Goal: Information Seeking & Learning: Learn about a topic

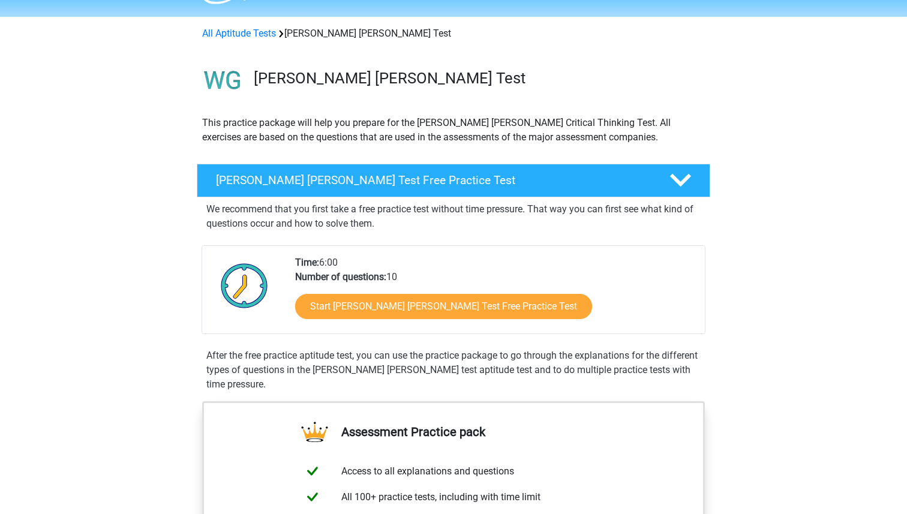
scroll to position [35, 0]
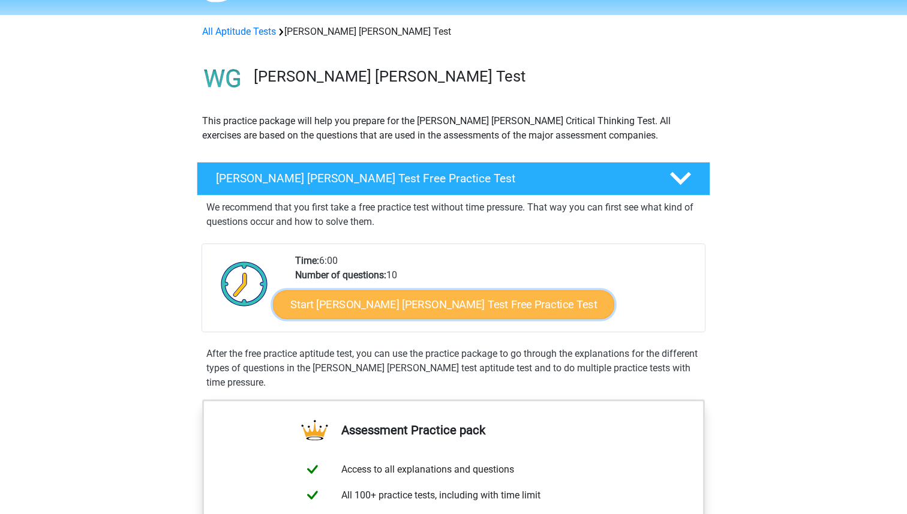
click at [412, 305] on link "Start Watson Glaser Test Free Practice Test" at bounding box center [443, 304] width 341 height 29
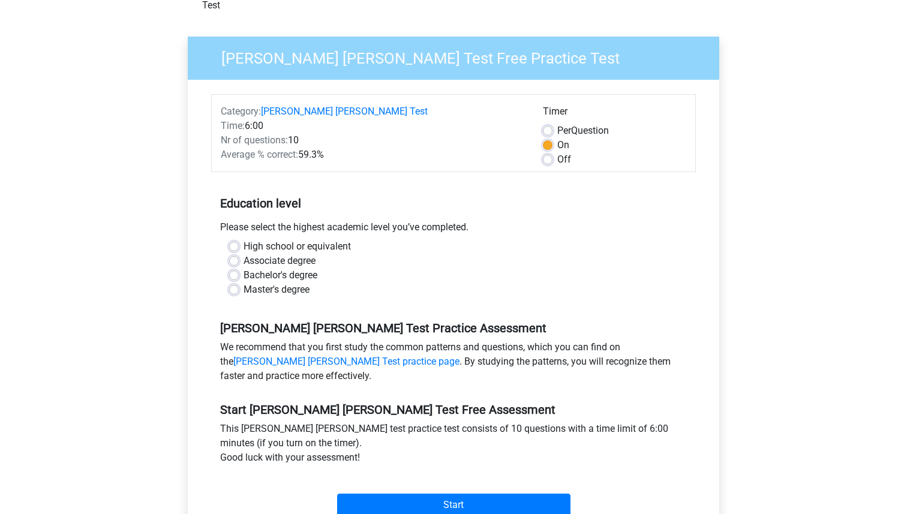
scroll to position [83, 0]
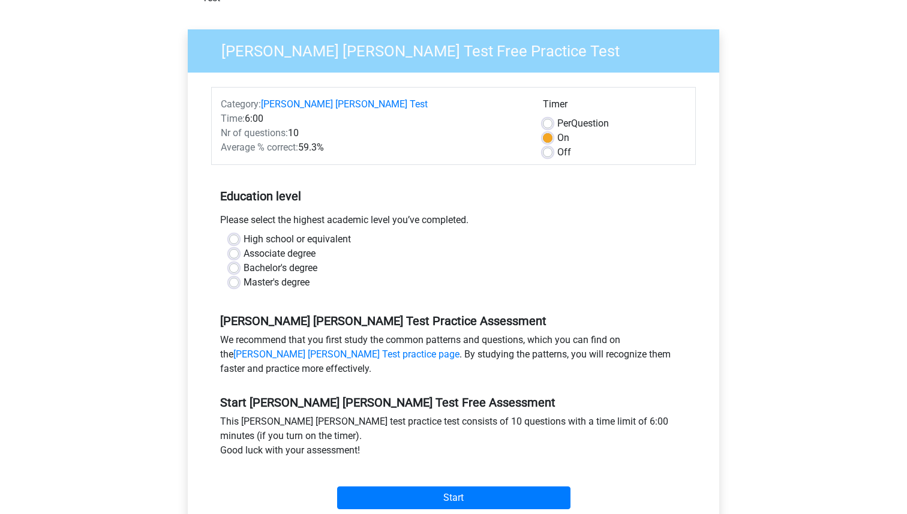
click at [274, 261] on label "Bachelor's degree" at bounding box center [280, 268] width 74 height 14
click at [239, 261] on input "Bachelor's degree" at bounding box center [234, 267] width 10 height 12
radio input "true"
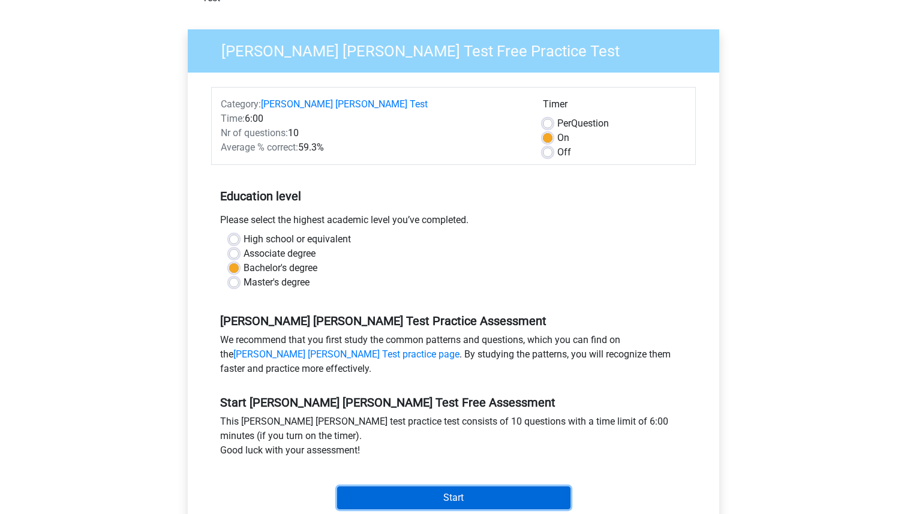
click at [409, 486] on input "Start" at bounding box center [453, 497] width 233 height 23
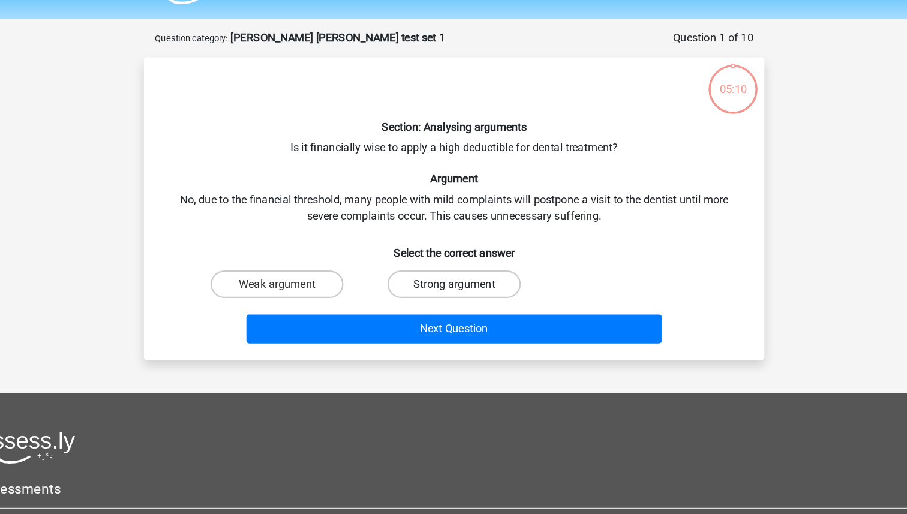
click at [437, 290] on label "Strong argument" at bounding box center [453, 282] width 116 height 24
click at [453, 290] on input "Strong argument" at bounding box center [457, 286] width 8 height 8
radio input "true"
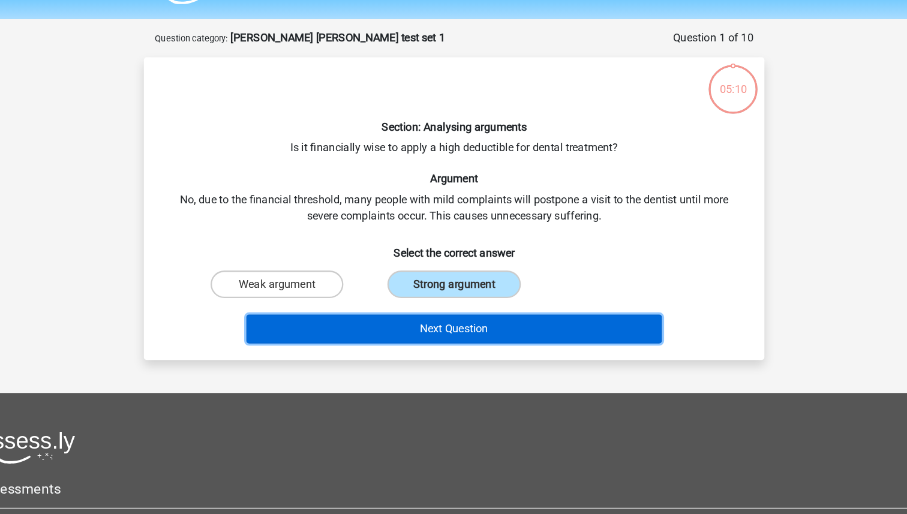
click at [436, 315] on button "Next Question" at bounding box center [453, 320] width 363 height 25
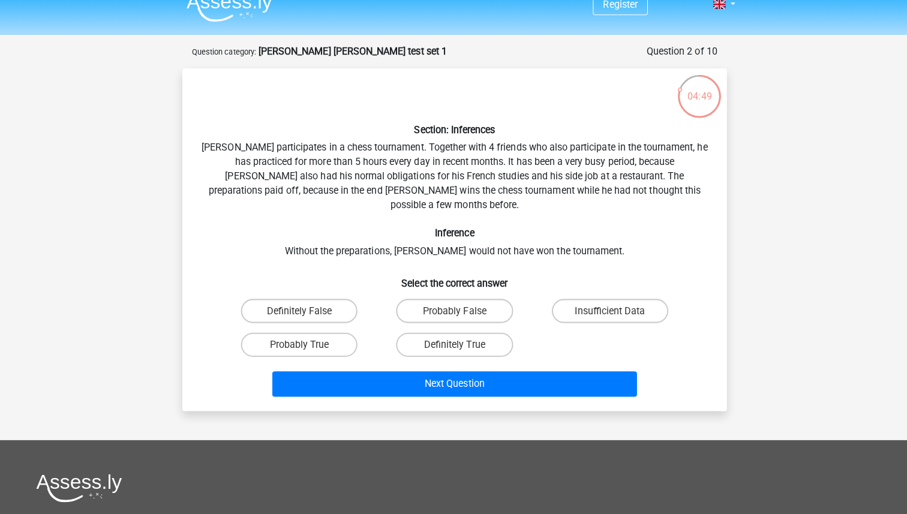
scroll to position [15, 0]
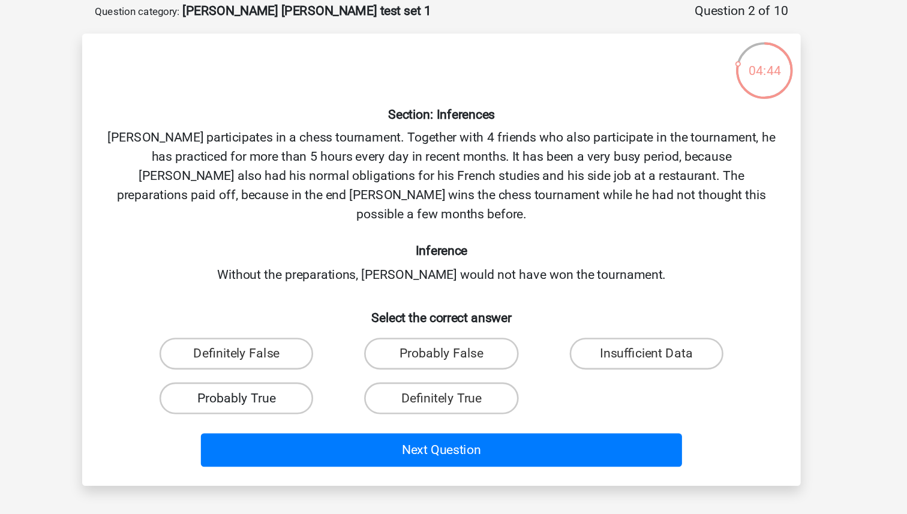
click at [325, 332] on label "Probably True" at bounding box center [299, 344] width 116 height 24
click at [307, 344] on input "Probably True" at bounding box center [303, 348] width 8 height 8
radio input "true"
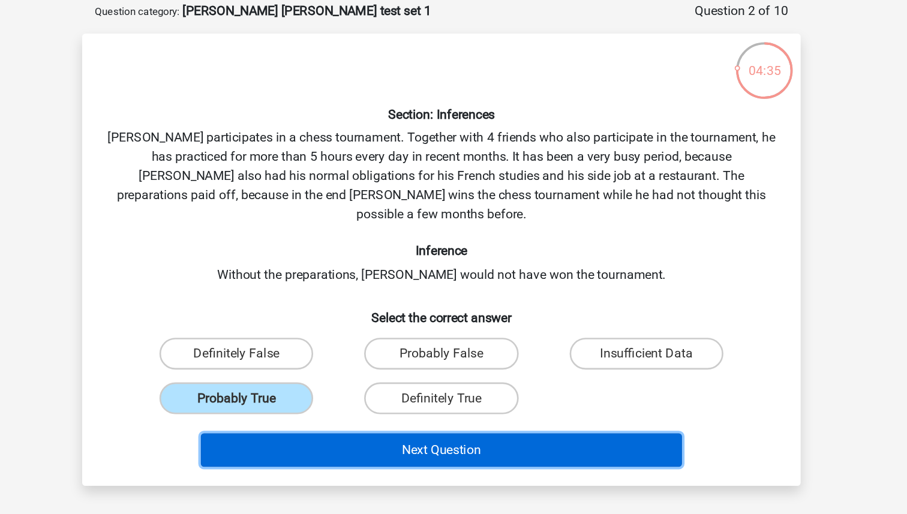
click at [517, 373] on button "Next Question" at bounding box center [453, 382] width 363 height 25
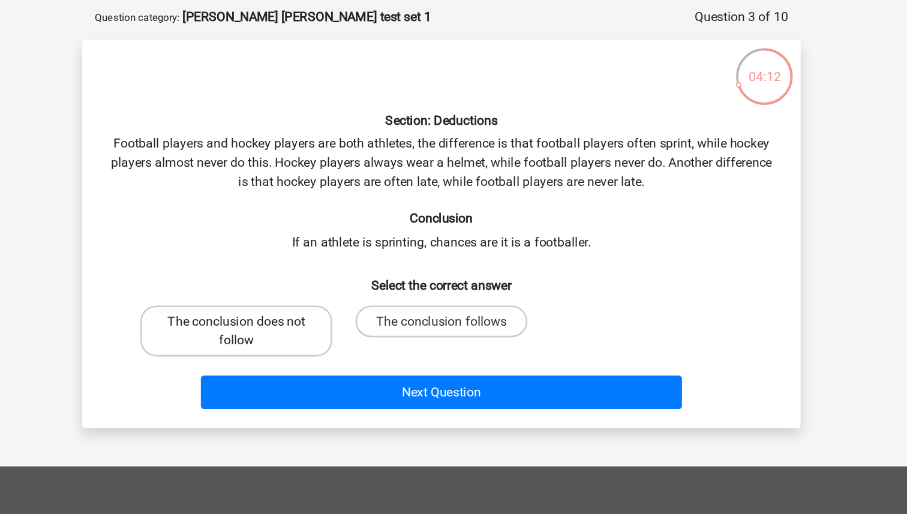
click at [342, 292] on label "The conclusion does not follow" at bounding box center [299, 288] width 145 height 38
click at [307, 289] on input "The conclusion does not follow" at bounding box center [303, 285] width 8 height 8
radio input "true"
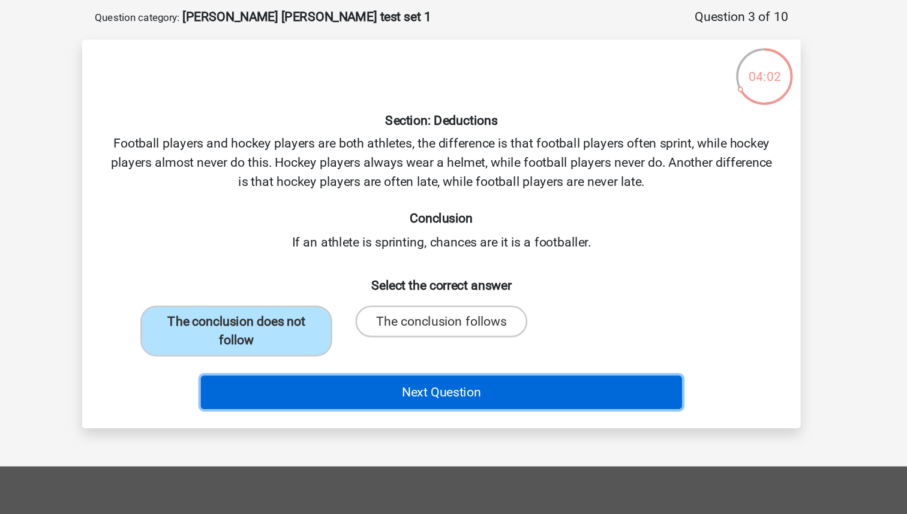
click at [538, 332] on button "Next Question" at bounding box center [453, 334] width 363 height 25
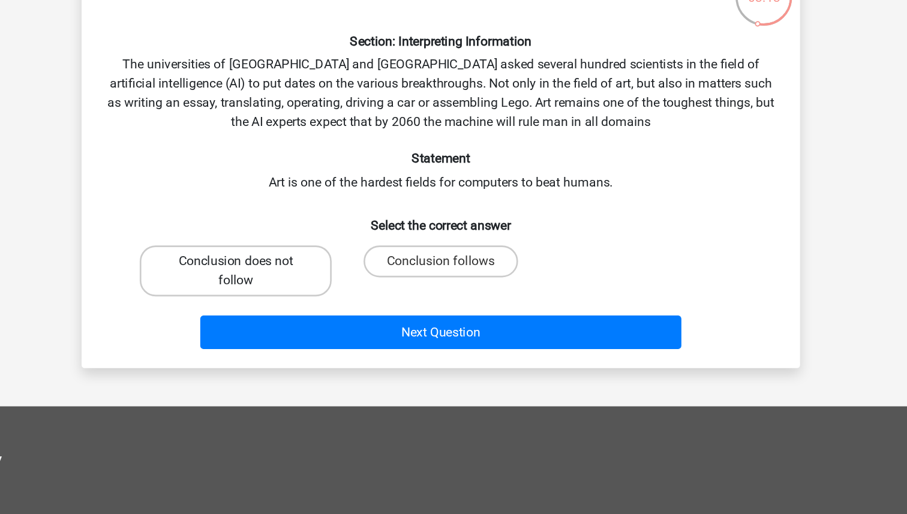
click at [319, 297] on label "Conclusion does not follow" at bounding box center [299, 303] width 145 height 38
click at [307, 297] on input "Conclusion does not follow" at bounding box center [303, 300] width 8 height 8
radio input "true"
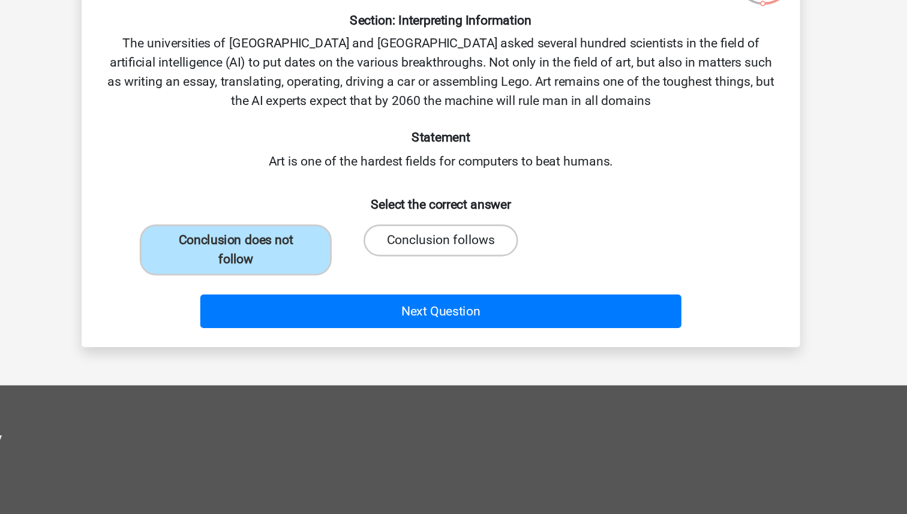
click at [452, 291] on label "Conclusion follows" at bounding box center [453, 296] width 116 height 24
click at [453, 296] on input "Conclusion follows" at bounding box center [457, 300] width 8 height 8
radio input "true"
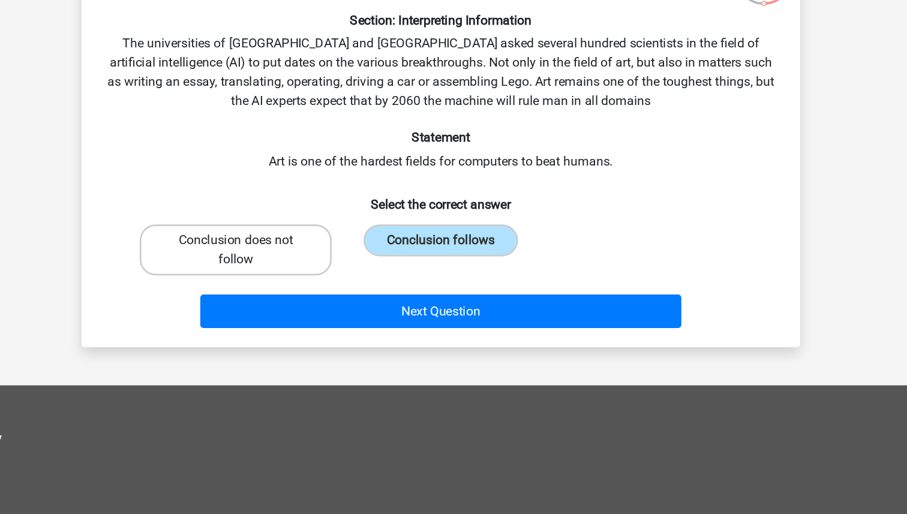
click at [345, 298] on label "Conclusion does not follow" at bounding box center [299, 303] width 145 height 38
click at [307, 298] on input "Conclusion does not follow" at bounding box center [303, 300] width 8 height 8
radio input "true"
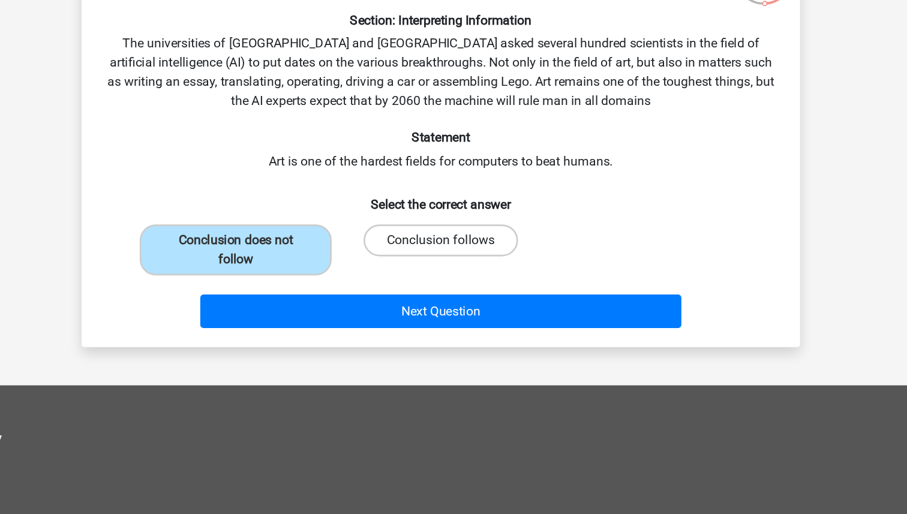
click at [468, 295] on label "Conclusion follows" at bounding box center [453, 296] width 116 height 24
click at [461, 296] on input "Conclusion follows" at bounding box center [457, 300] width 8 height 8
radio input "true"
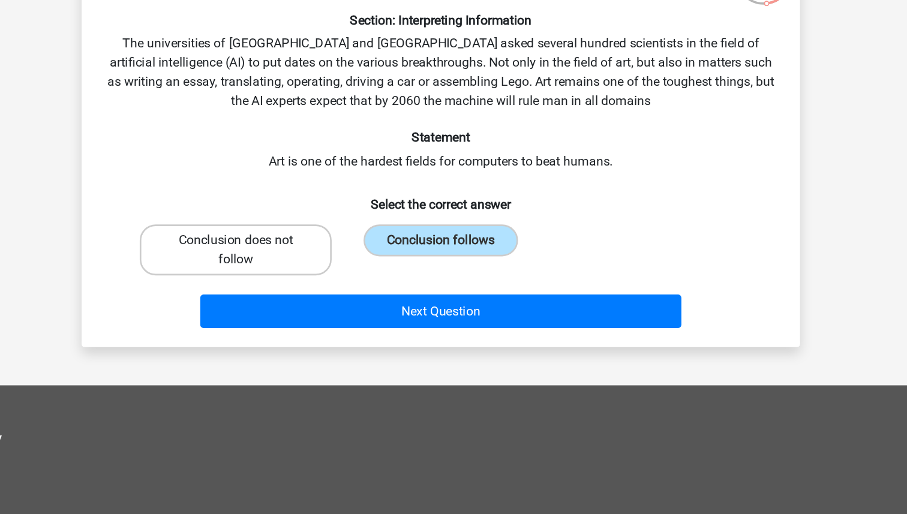
click at [312, 313] on label "Conclusion does not follow" at bounding box center [299, 303] width 145 height 38
click at [307, 303] on input "Conclusion does not follow" at bounding box center [303, 300] width 8 height 8
radio input "true"
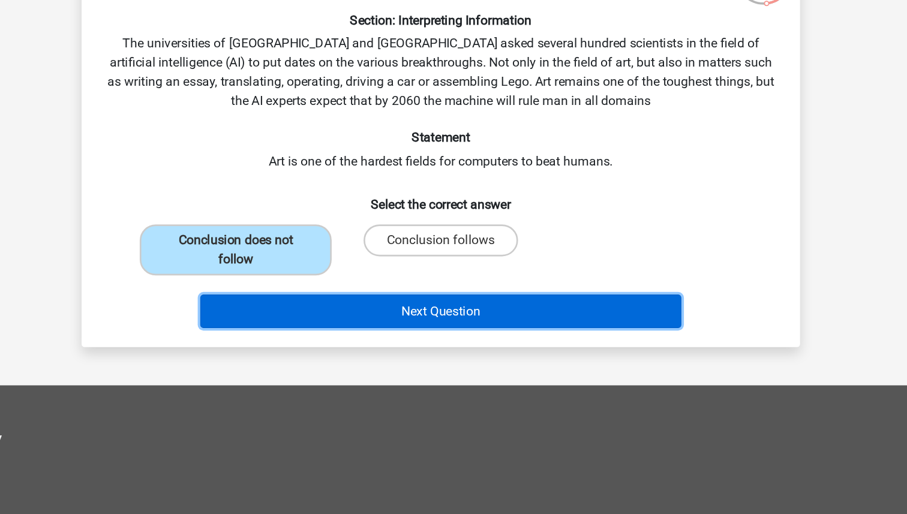
click at [392, 347] on button "Next Question" at bounding box center [453, 348] width 363 height 25
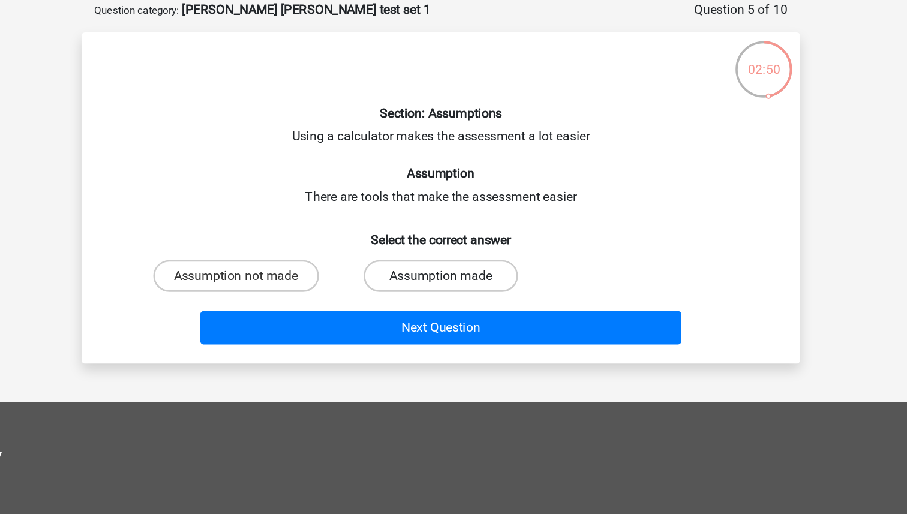
click at [428, 251] on label "Assumption made" at bounding box center [453, 252] width 116 height 24
click at [453, 252] on input "Assumption made" at bounding box center [457, 256] width 8 height 8
radio input "true"
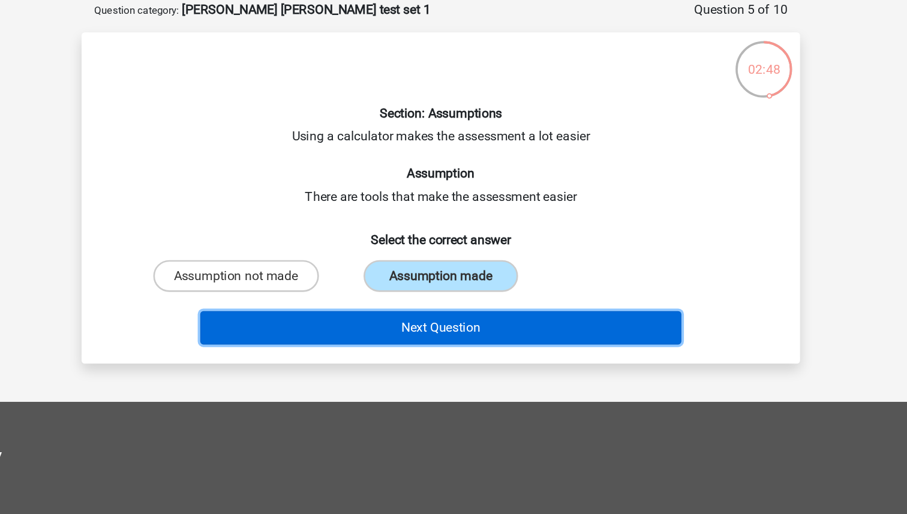
click at [444, 290] on button "Next Question" at bounding box center [453, 291] width 363 height 25
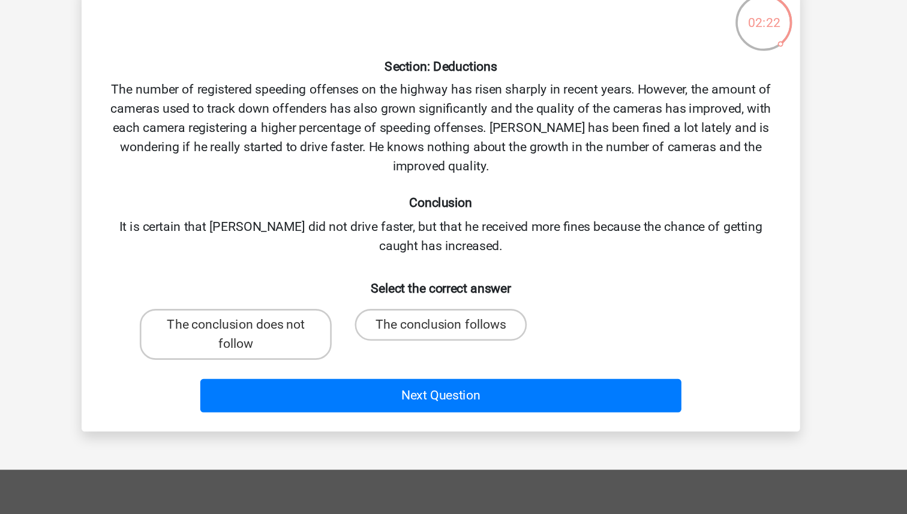
click at [584, 154] on div "Section: Deductions The number of registered speeding offenses on the highway h…" at bounding box center [453, 237] width 531 height 317
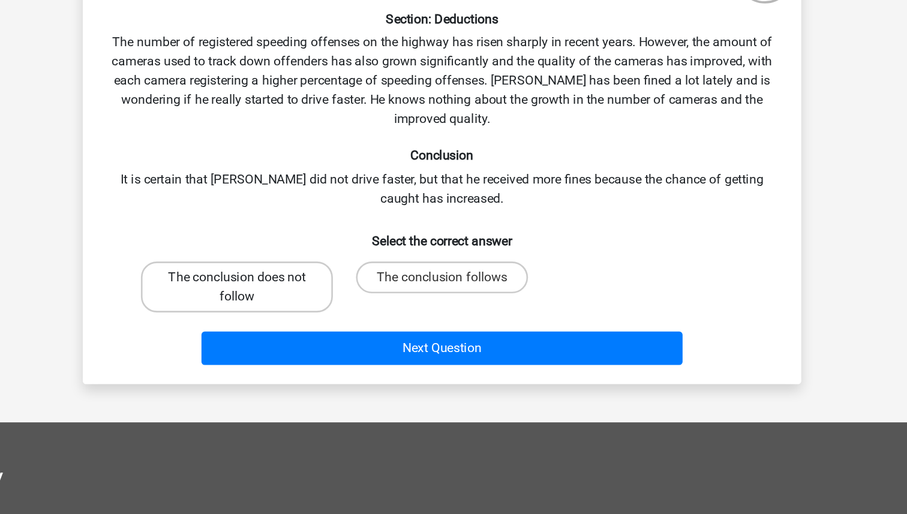
click at [358, 336] on label "The conclusion does not follow" at bounding box center [299, 331] width 145 height 38
click at [307, 332] on input "The conclusion does not follow" at bounding box center [303, 328] width 8 height 8
radio input "true"
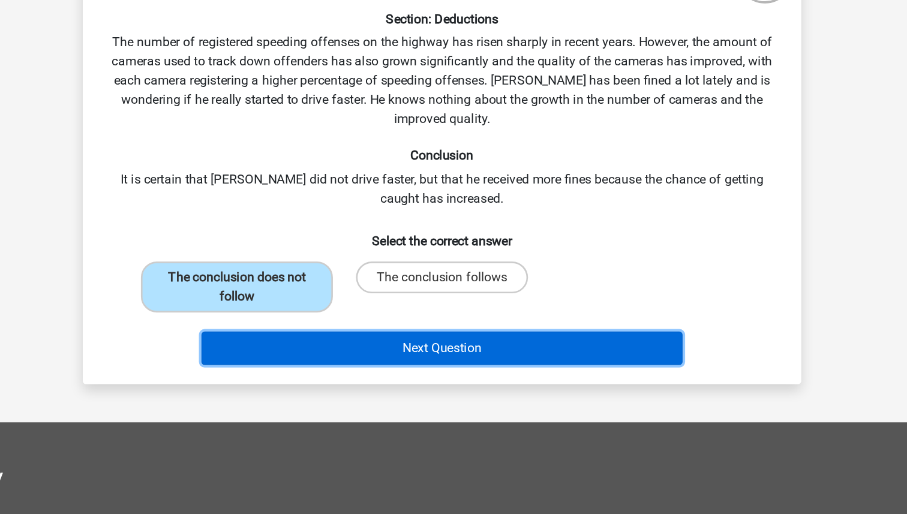
click at [411, 369] on button "Next Question" at bounding box center [453, 377] width 363 height 25
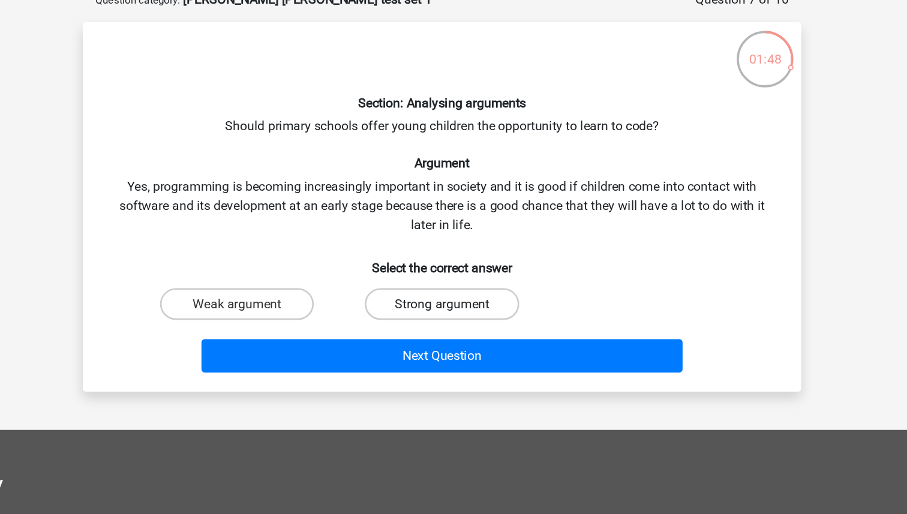
click at [459, 276] on label "Strong argument" at bounding box center [453, 281] width 116 height 24
click at [459, 281] on input "Strong argument" at bounding box center [457, 285] width 8 height 8
radio input "true"
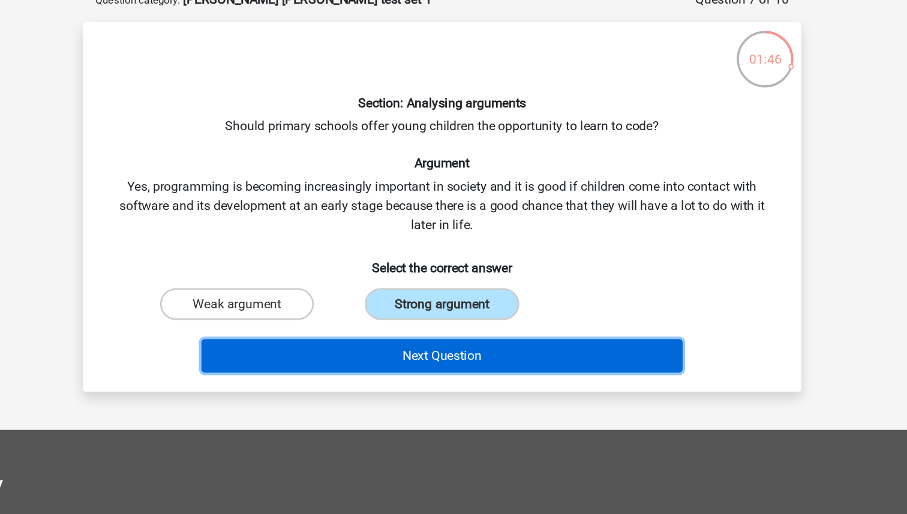
click at [439, 325] on button "Next Question" at bounding box center [453, 320] width 363 height 25
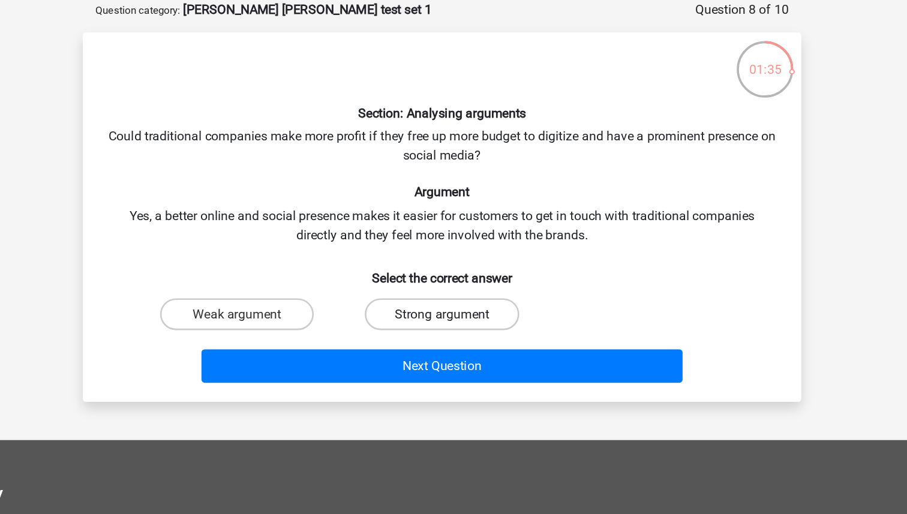
click at [408, 276] on label "Strong argument" at bounding box center [453, 281] width 116 height 24
click at [453, 281] on input "Strong argument" at bounding box center [457, 285] width 8 height 8
radio input "true"
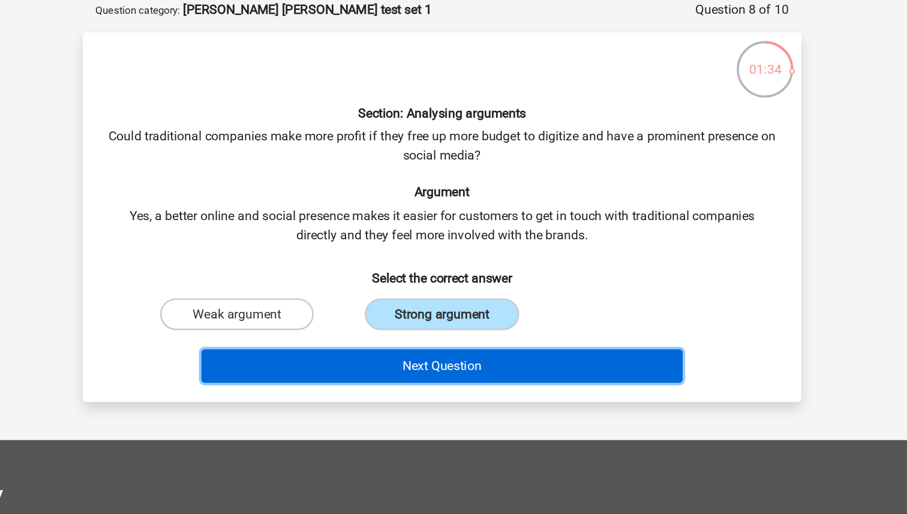
click at [400, 325] on button "Next Question" at bounding box center [453, 320] width 363 height 25
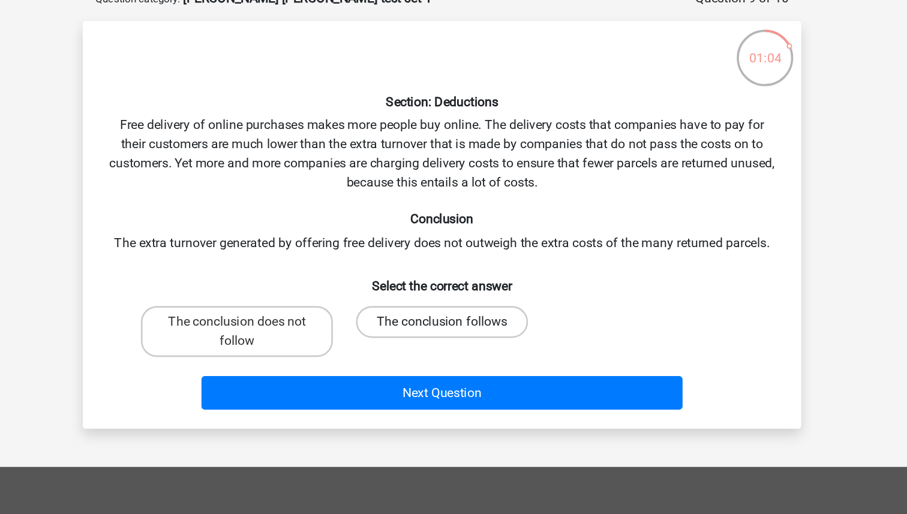
click at [477, 297] on label "The conclusion follows" at bounding box center [454, 296] width 130 height 24
click at [461, 297] on input "The conclusion follows" at bounding box center [457, 300] width 8 height 8
radio input "true"
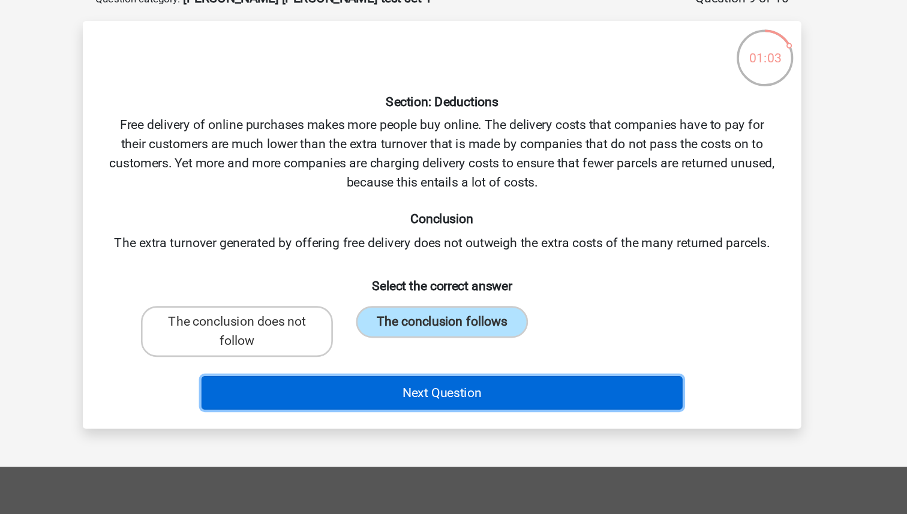
click at [526, 344] on button "Next Question" at bounding box center [453, 348] width 363 height 25
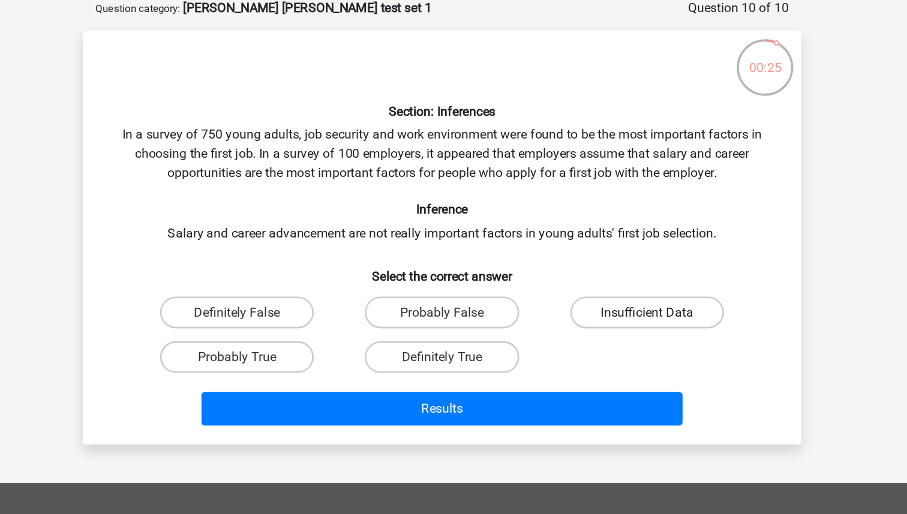
click at [645, 285] on label "Insufficient Data" at bounding box center [608, 281] width 116 height 24
click at [615, 285] on input "Insufficient Data" at bounding box center [612, 285] width 8 height 8
radio input "true"
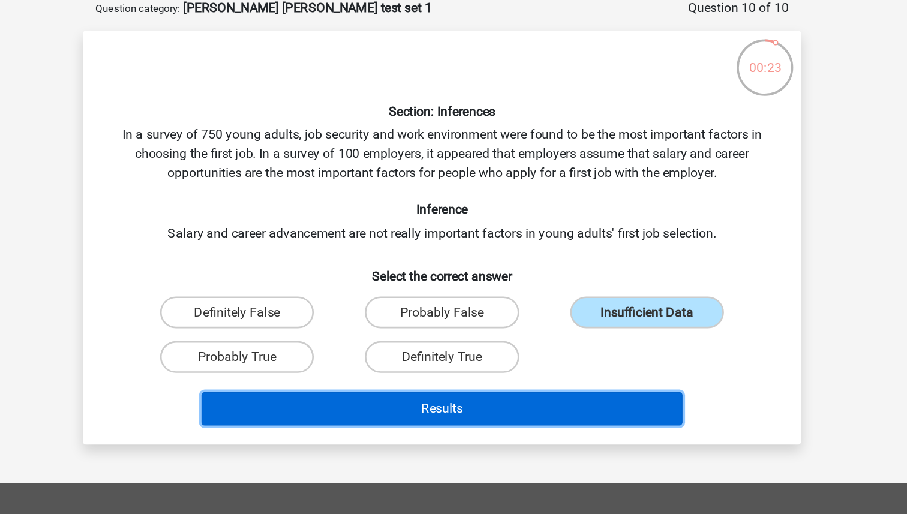
click at [539, 351] on button "Results" at bounding box center [453, 353] width 363 height 25
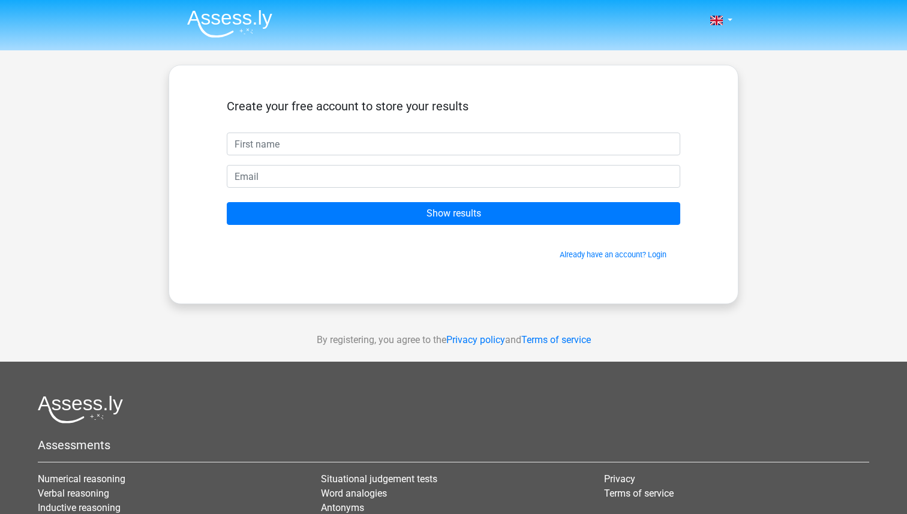
click at [367, 145] on input "text" at bounding box center [453, 144] width 453 height 23
type input "Natha"
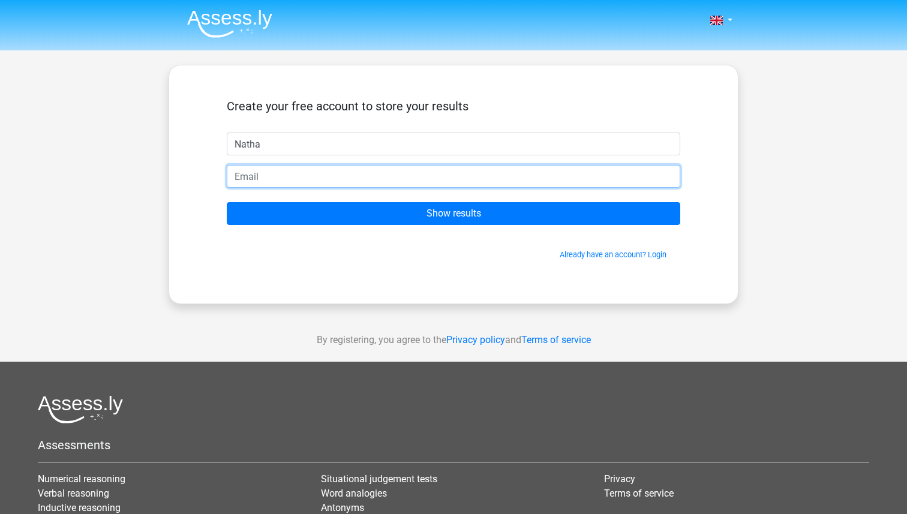
click at [273, 175] on input "email" at bounding box center [453, 176] width 453 height 23
type input "natecampionn@gmail.com"
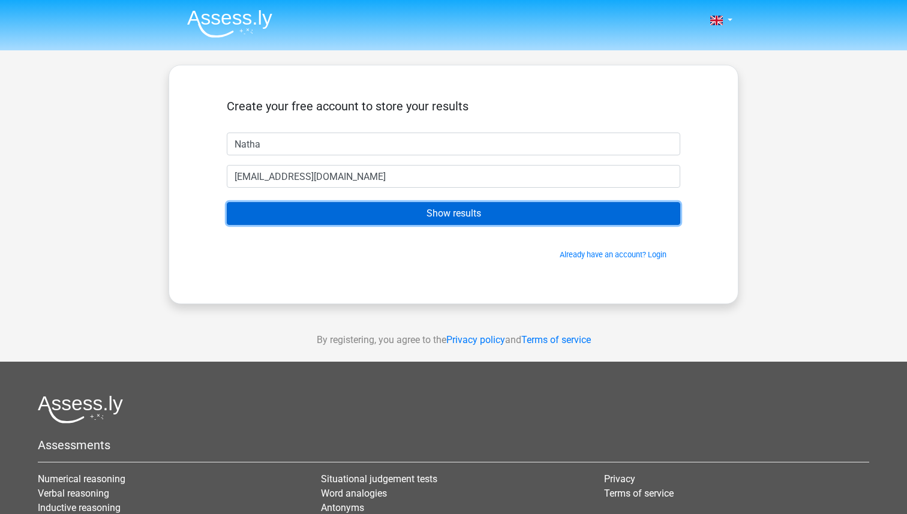
click at [399, 215] on input "Show results" at bounding box center [453, 213] width 453 height 23
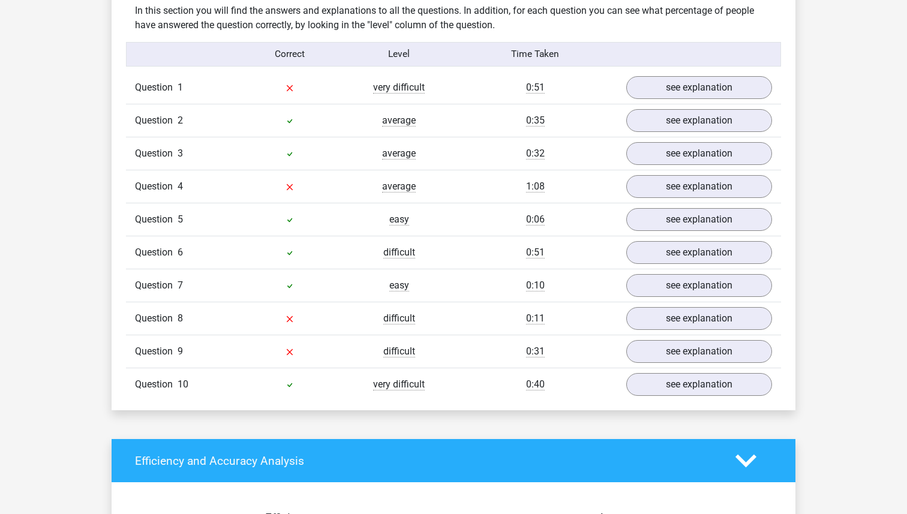
scroll to position [946, 0]
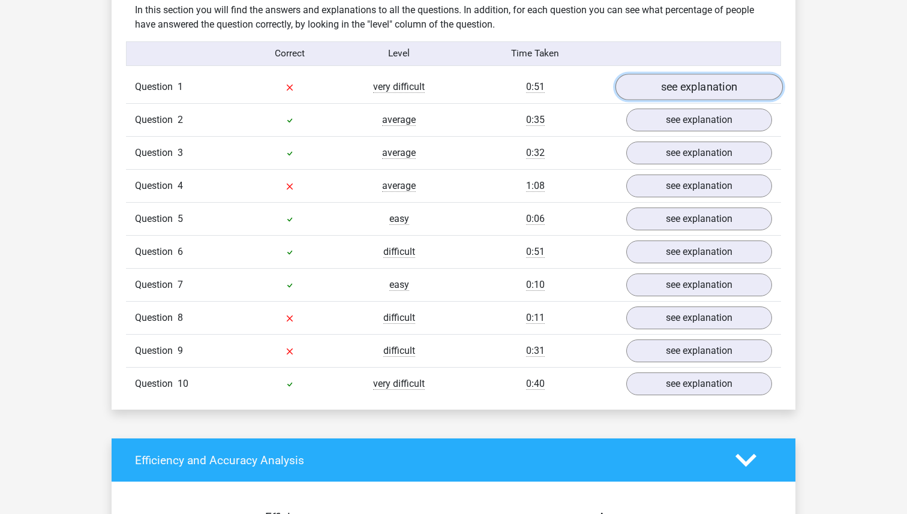
click at [681, 80] on link "see explanation" at bounding box center [698, 87] width 167 height 26
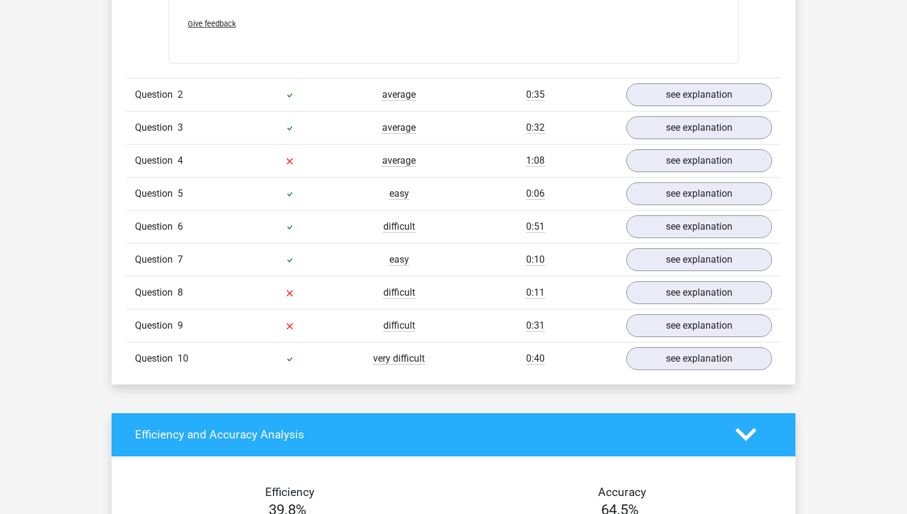
scroll to position [1282, 0]
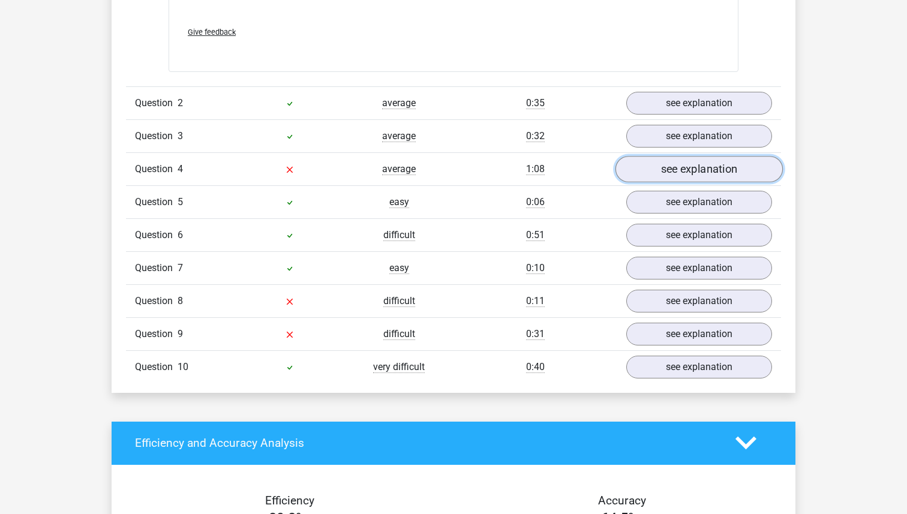
click at [671, 156] on link "see explanation" at bounding box center [698, 169] width 167 height 26
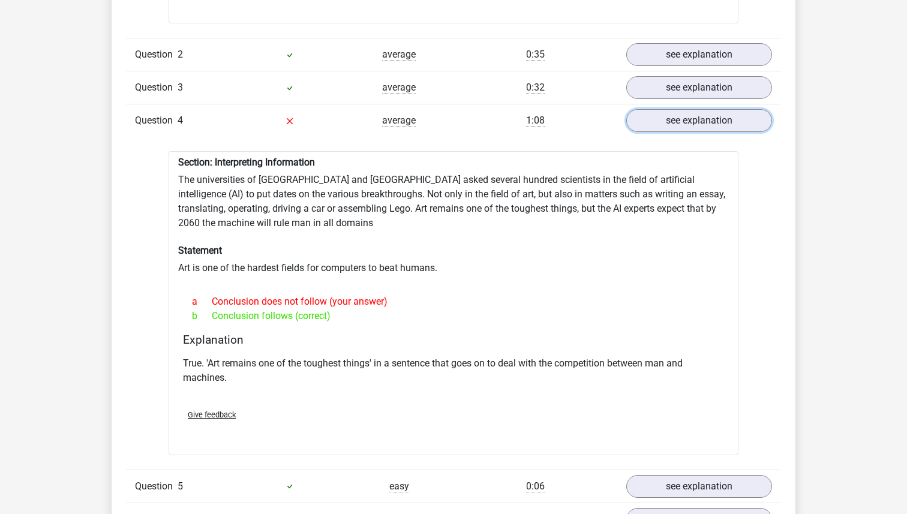
scroll to position [1331, 0]
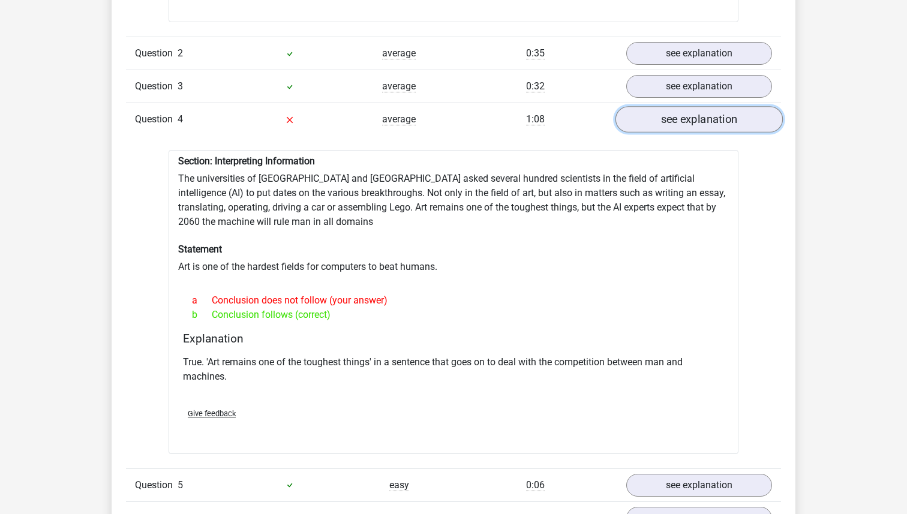
click at [733, 106] on link "see explanation" at bounding box center [698, 119] width 167 height 26
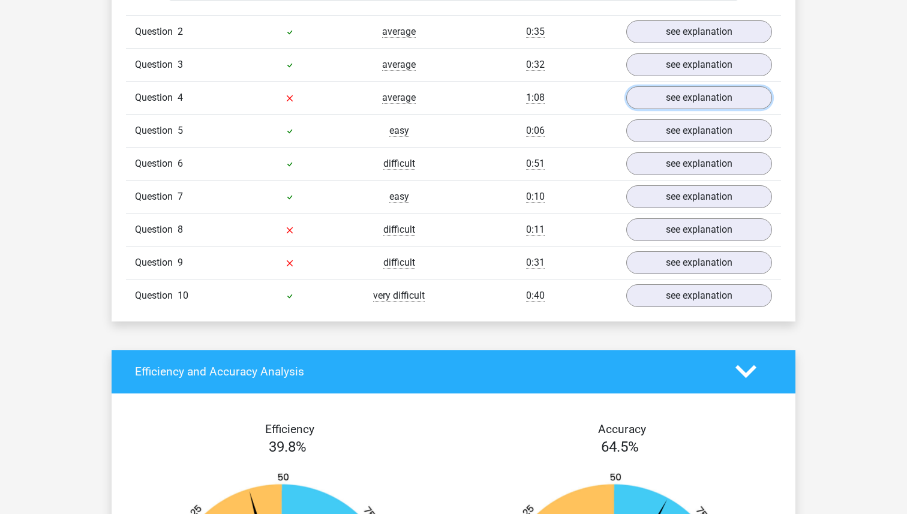
scroll to position [1358, 0]
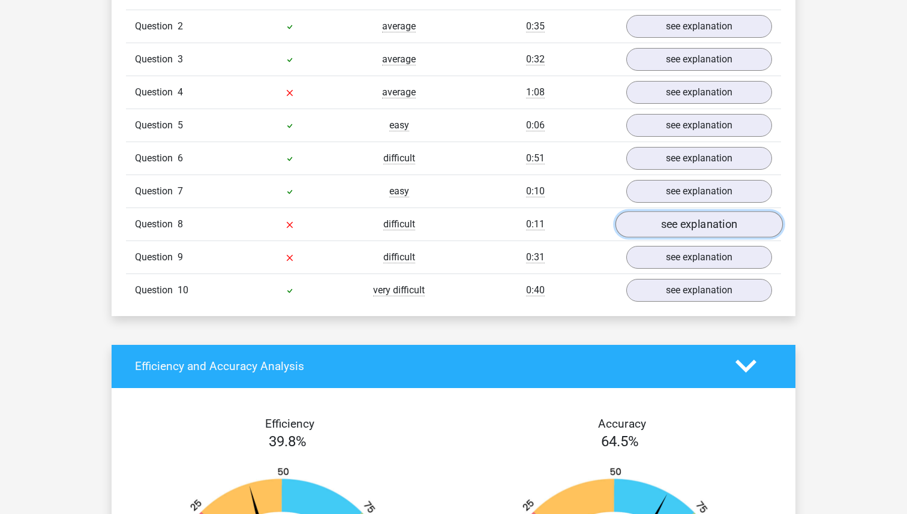
click at [675, 220] on link "see explanation" at bounding box center [698, 224] width 167 height 26
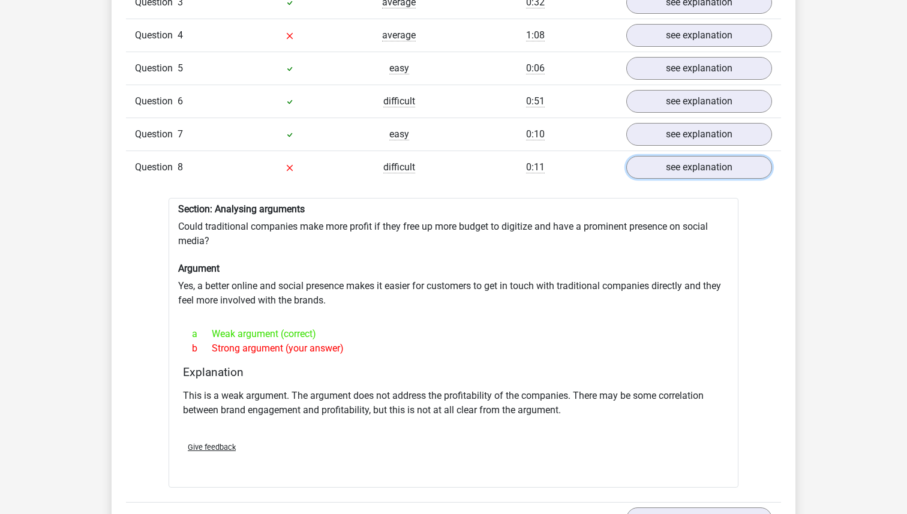
scroll to position [1417, 0]
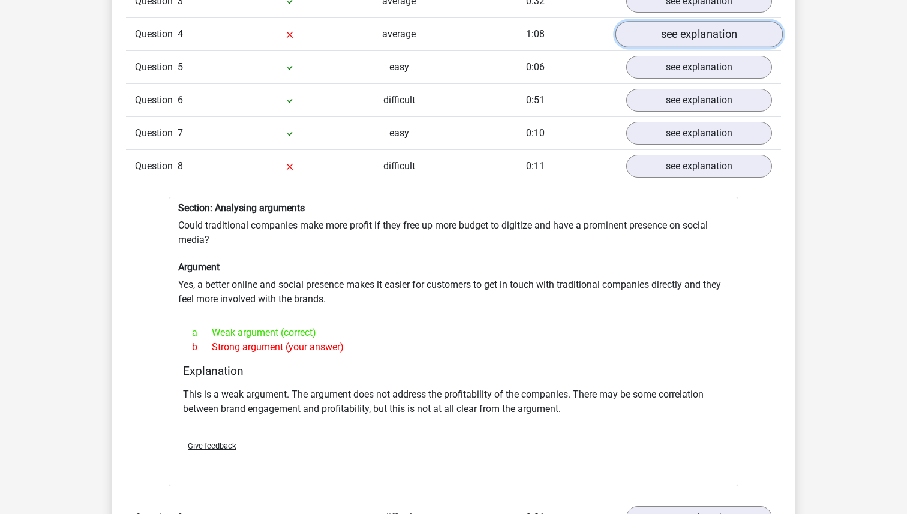
click at [679, 24] on link "see explanation" at bounding box center [698, 34] width 167 height 26
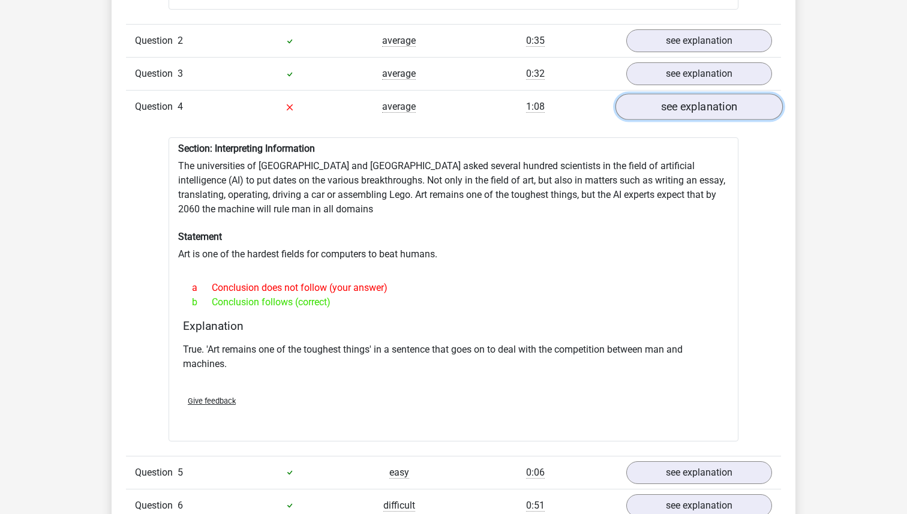
scroll to position [1342, 0]
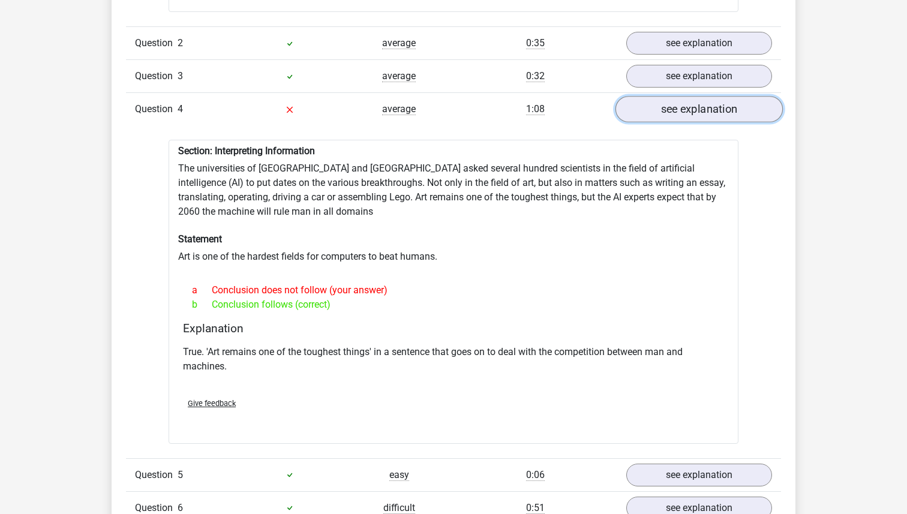
click at [702, 97] on link "see explanation" at bounding box center [698, 109] width 167 height 26
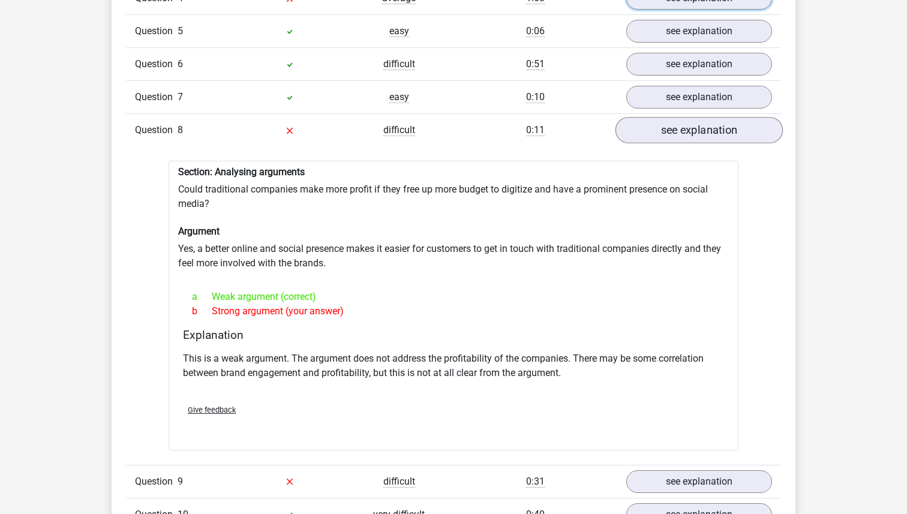
scroll to position [1464, 0]
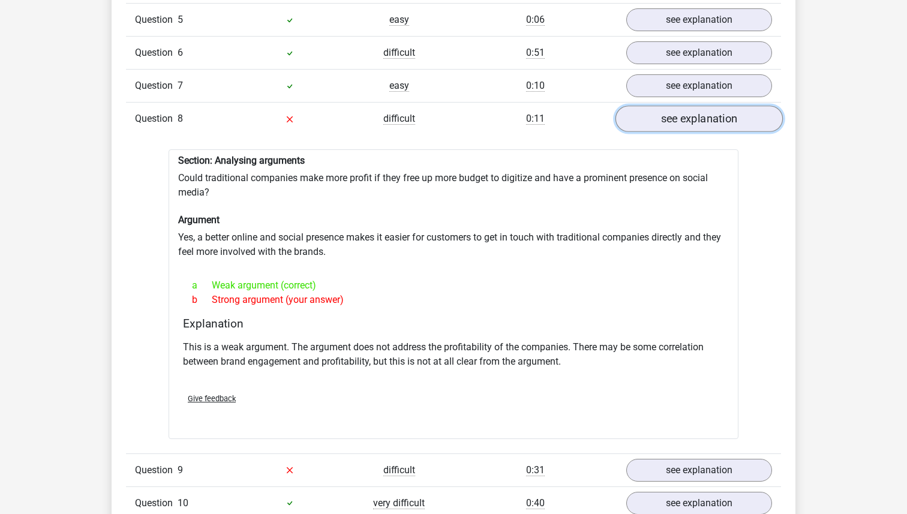
click at [663, 114] on link "see explanation" at bounding box center [698, 119] width 167 height 26
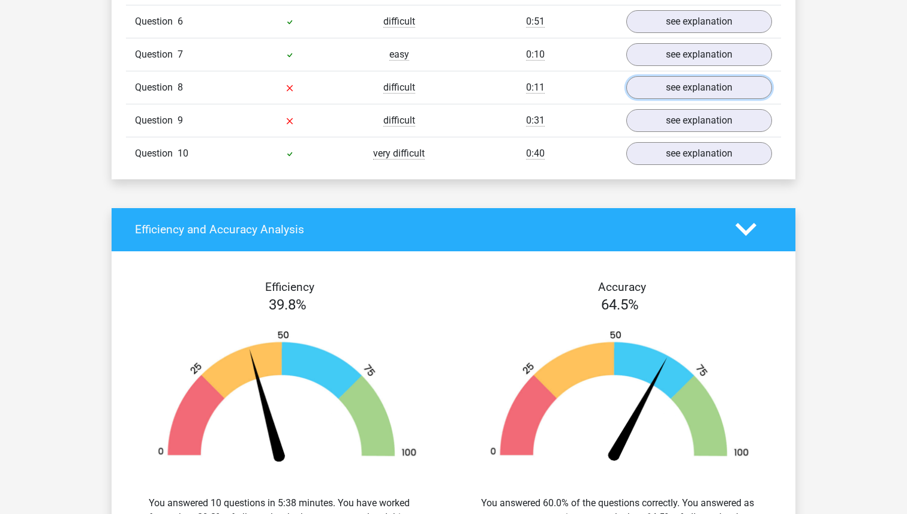
scroll to position [1496, 0]
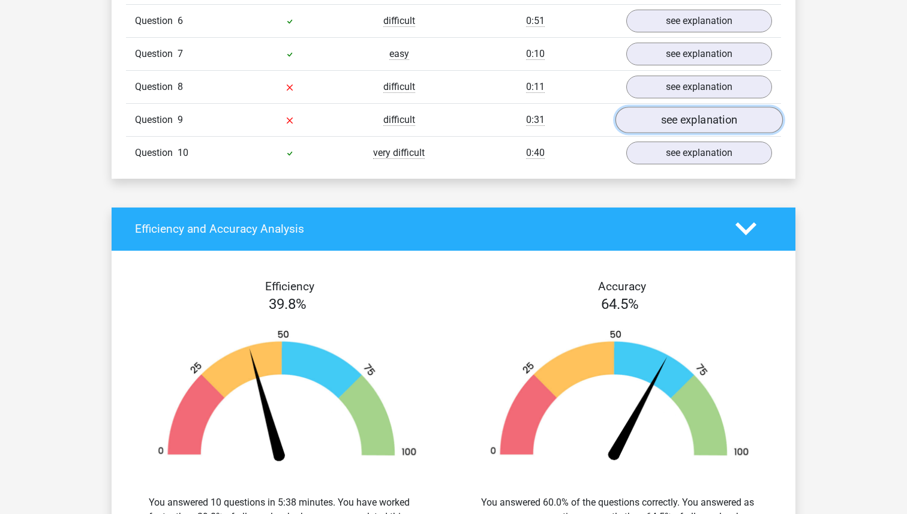
click at [661, 110] on link "see explanation" at bounding box center [698, 120] width 167 height 26
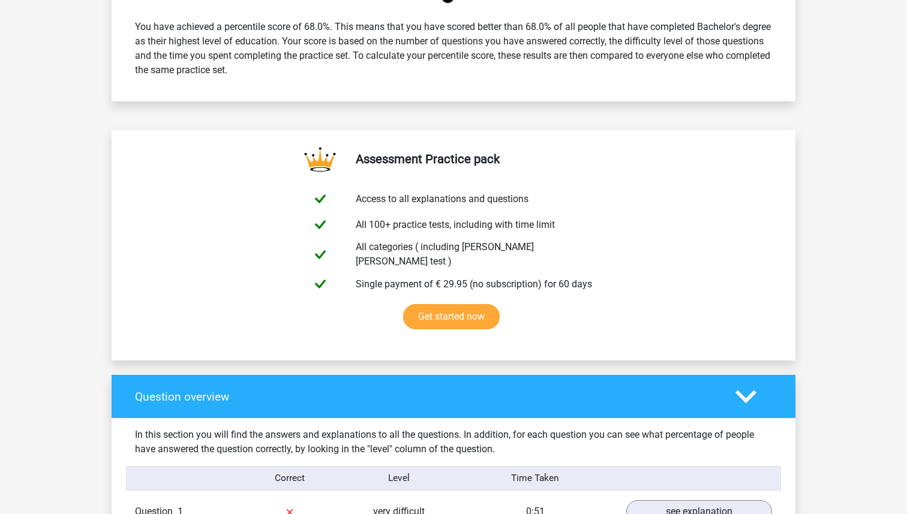
scroll to position [0, 0]
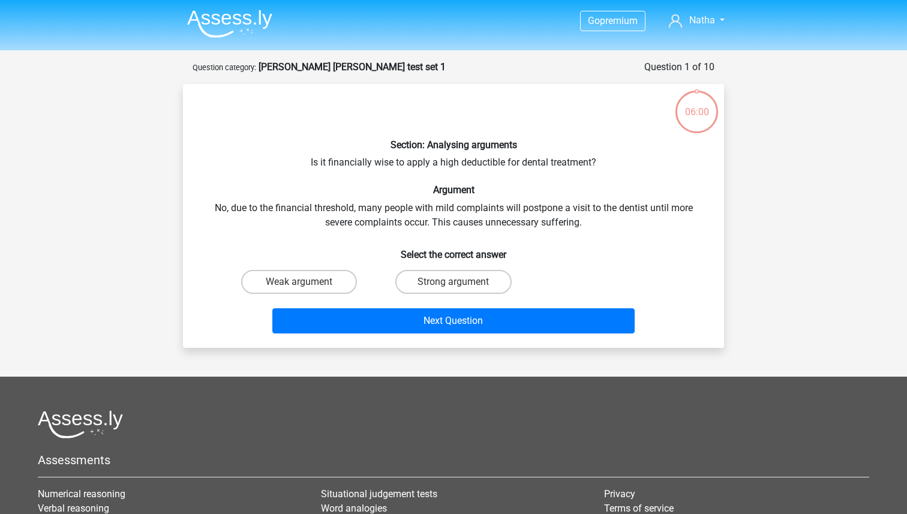
scroll to position [61, 0]
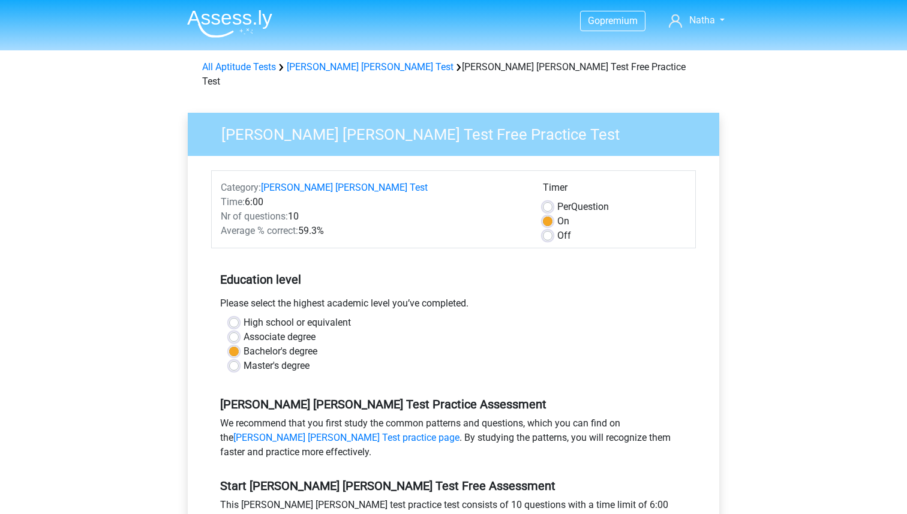
scroll to position [83, 0]
